Goal: Task Accomplishment & Management: Manage account settings

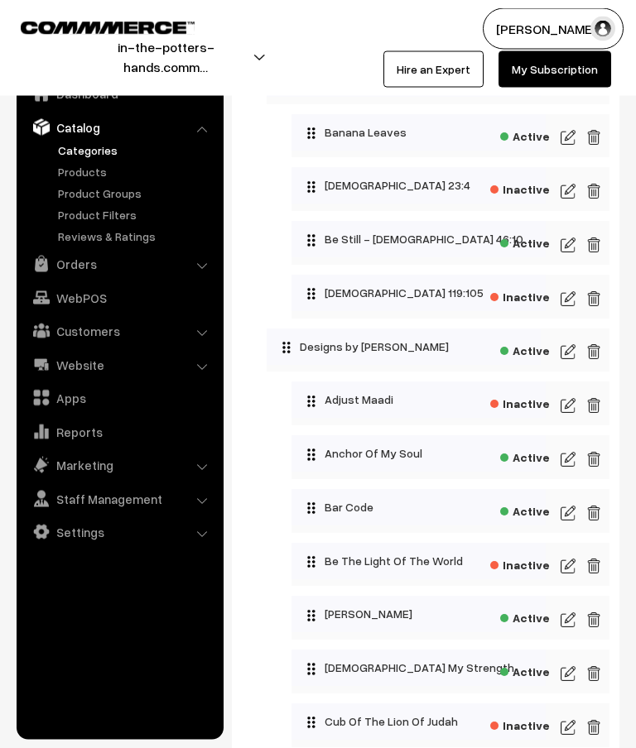
scroll to position [160, 0]
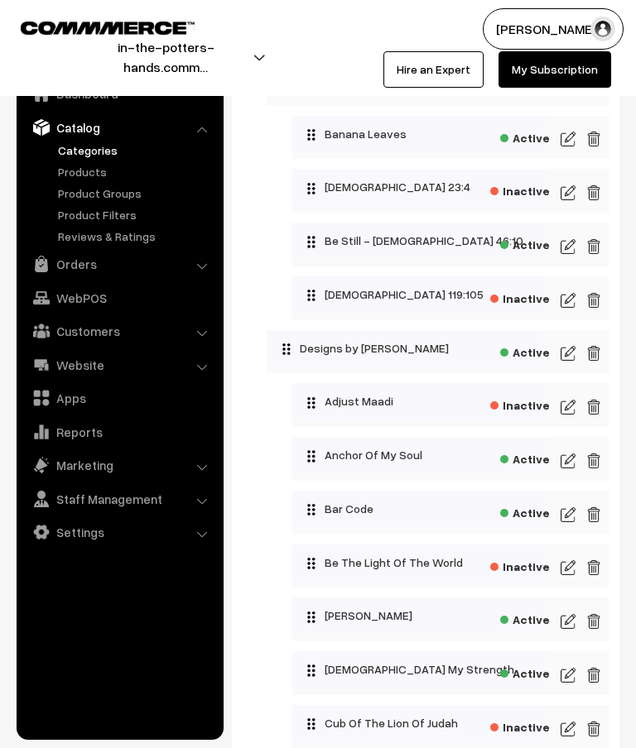
click at [575, 458] on img at bounding box center [568, 461] width 15 height 20
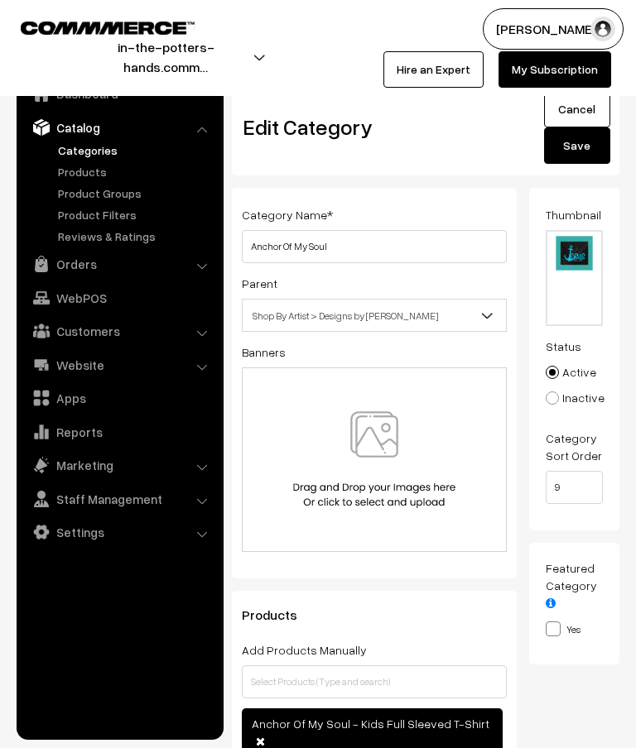
click at [590, 113] on link "Cancel" at bounding box center [577, 109] width 66 height 36
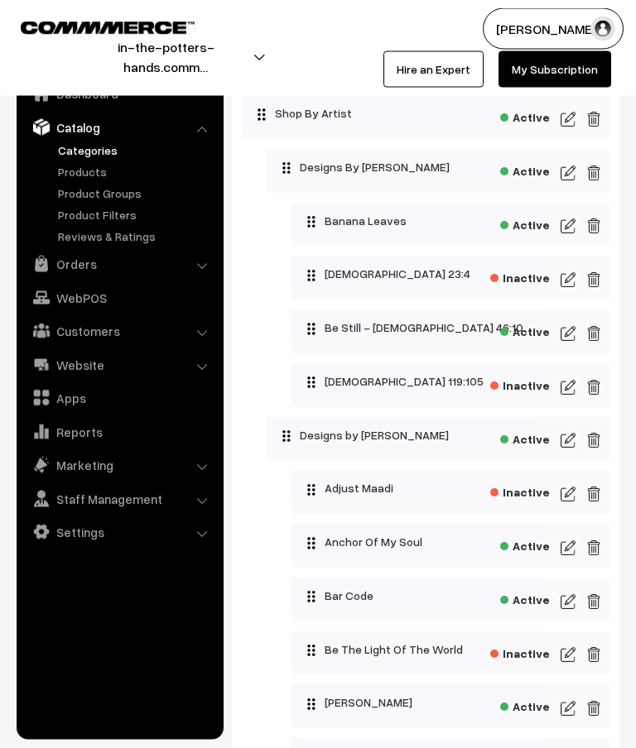
scroll to position [73, 0]
click at [573, 605] on img at bounding box center [568, 602] width 15 height 20
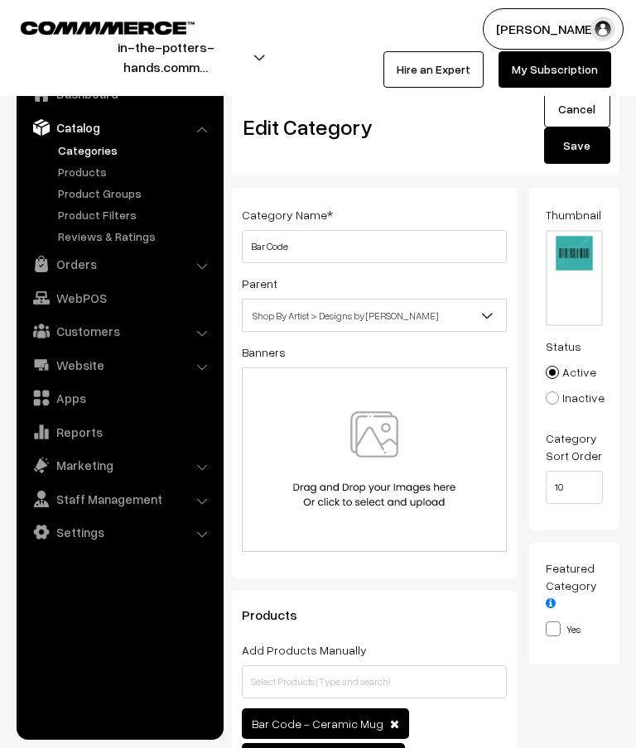
click at [575, 280] on input "file" at bounding box center [574, 278] width 55 height 93
type input "C:\fakepath\watermarked.png"
click at [585, 152] on button "Save" at bounding box center [577, 146] width 66 height 36
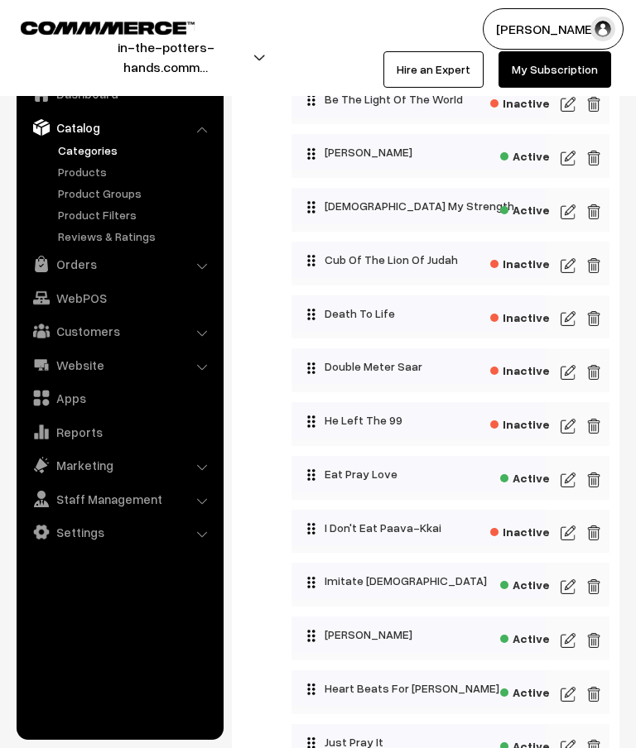
scroll to position [648, 0]
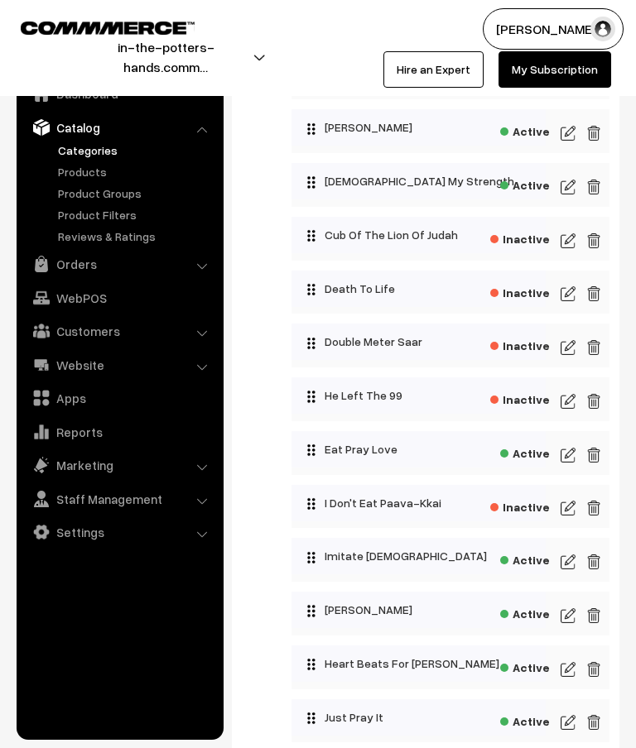
click at [572, 407] on img at bounding box center [568, 402] width 15 height 20
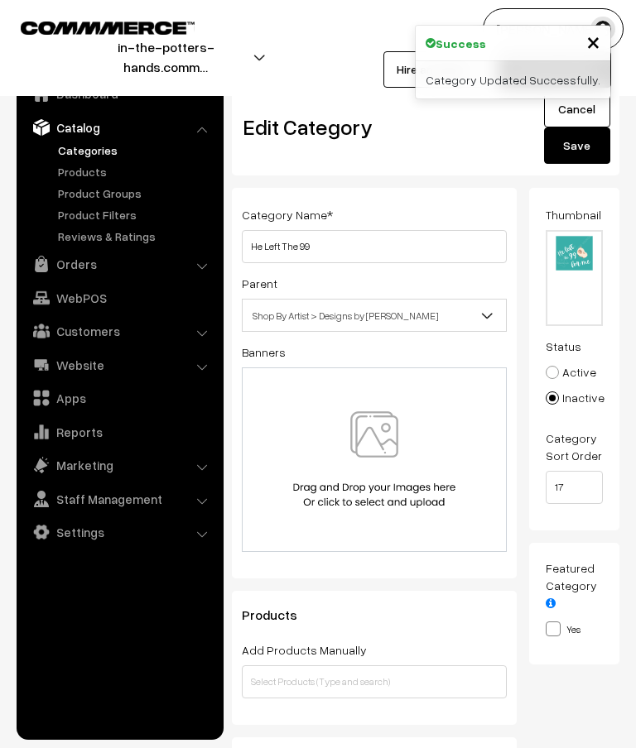
click at [581, 311] on input "file" at bounding box center [574, 278] width 55 height 93
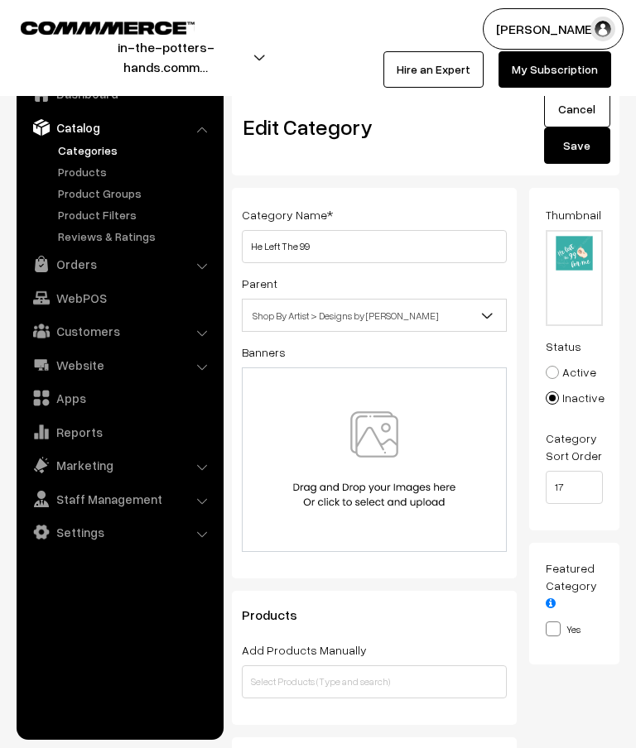
type input "C:\fakepath\watermarked.png"
click at [585, 134] on button "Save" at bounding box center [577, 146] width 66 height 36
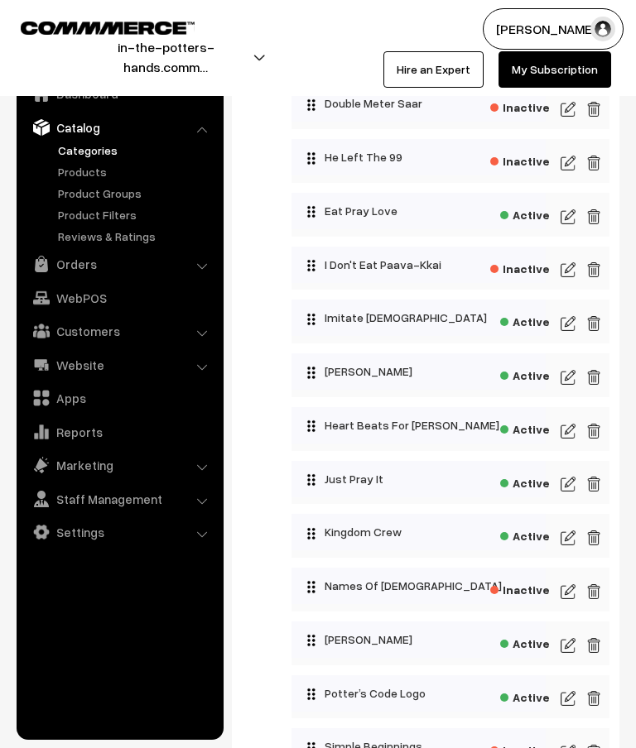
scroll to position [887, 0]
click at [575, 594] on img at bounding box center [568, 592] width 15 height 20
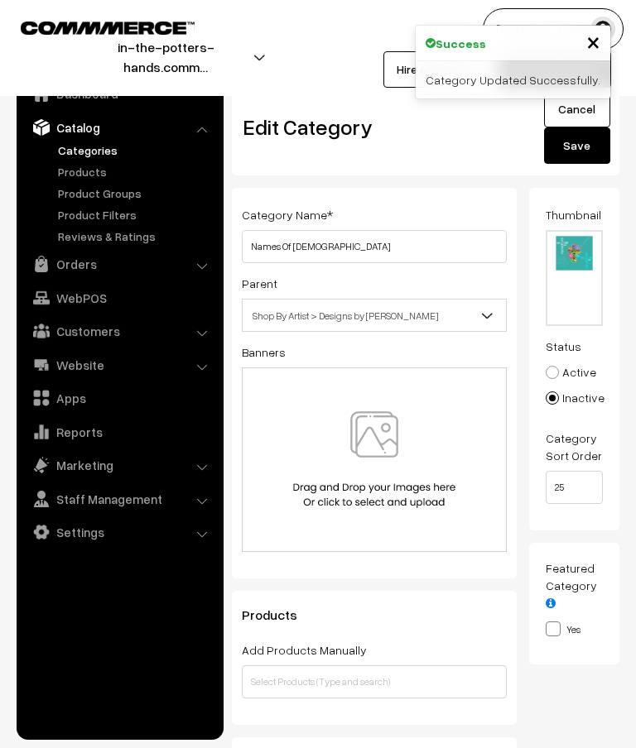
click at [581, 285] on input "file" at bounding box center [574, 278] width 55 height 93
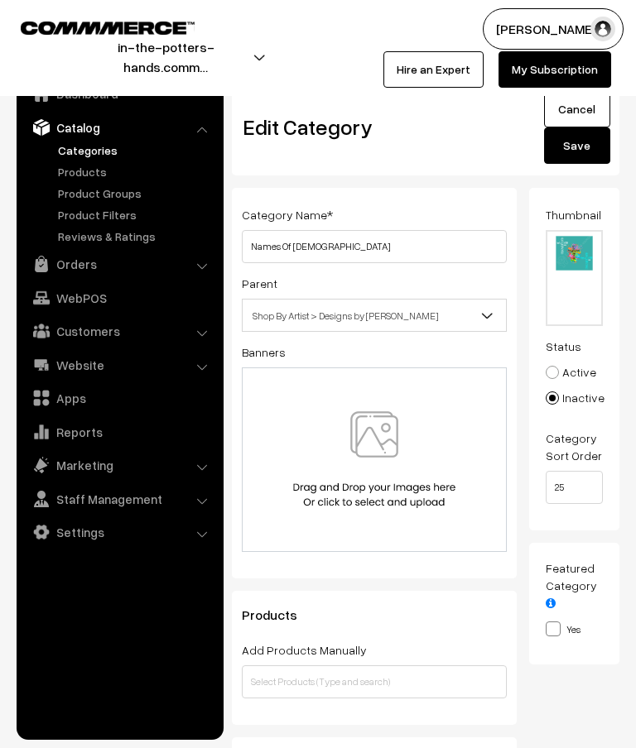
click at [583, 109] on link "Cancel" at bounding box center [577, 109] width 66 height 36
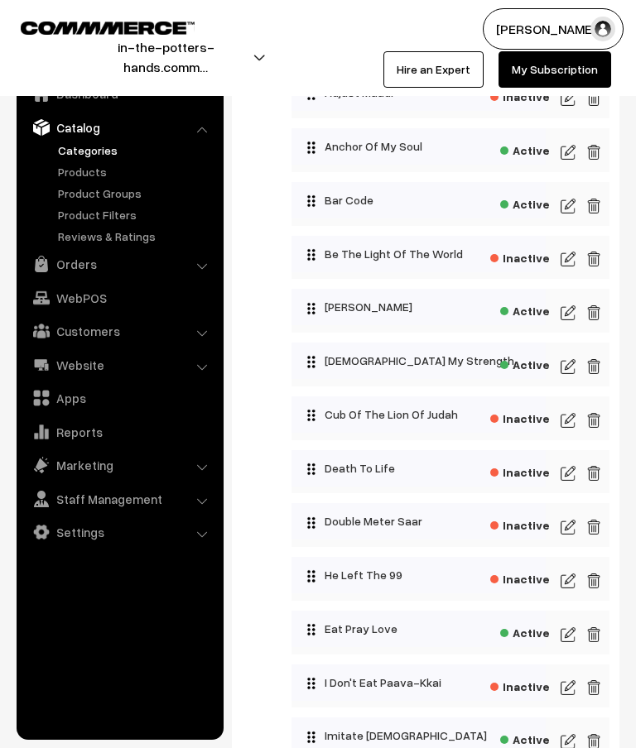
scroll to position [441, 0]
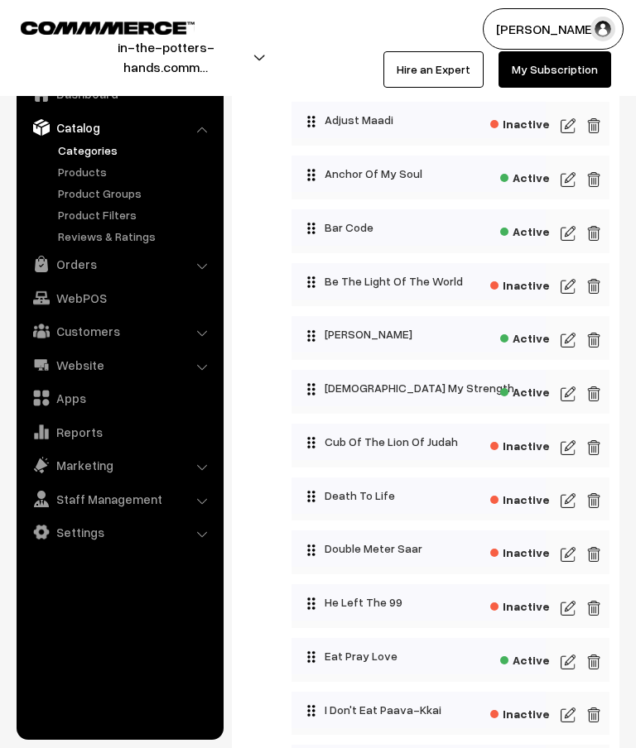
click at [572, 339] on img at bounding box center [568, 340] width 15 height 20
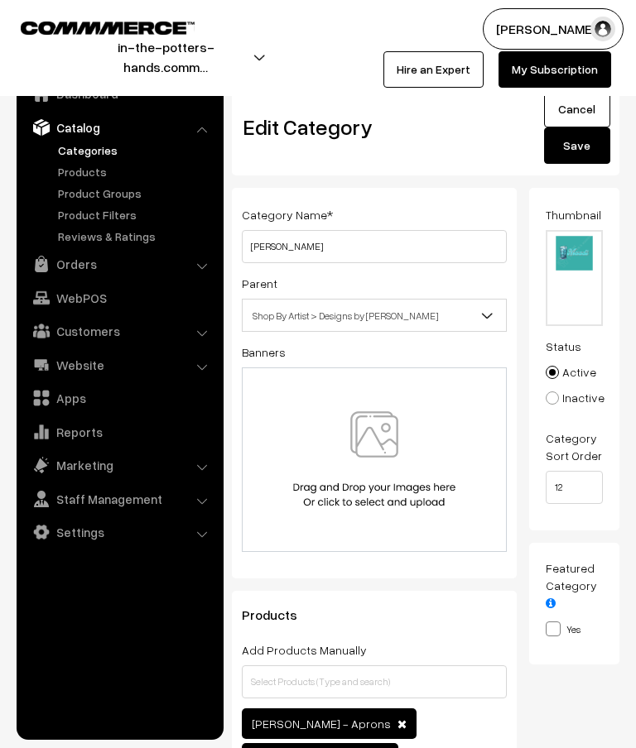
click at [590, 305] on input "file" at bounding box center [574, 278] width 55 height 93
type input "C:\fakepath\watermarked.png"
click at [598, 158] on button "Save" at bounding box center [577, 146] width 66 height 36
